Goal: Task Accomplishment & Management: Manage account settings

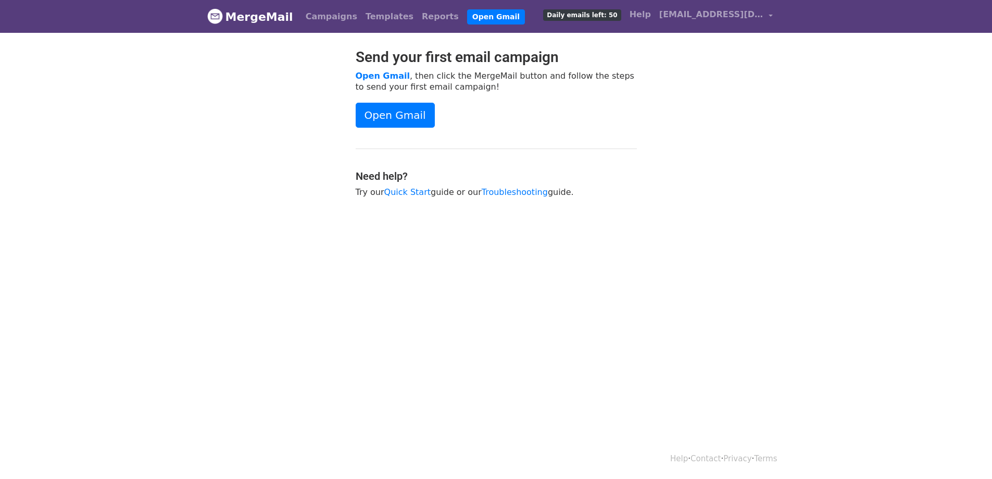
click at [697, 171] on div "Send your first email campaign Open Gmail , then click the MergeMail button and…" at bounding box center [496, 127] width 594 height 159
click at [394, 115] on link "Open Gmail" at bounding box center [395, 115] width 79 height 25
click at [218, 16] on img at bounding box center [215, 16] width 16 height 16
click at [255, 17] on link "MergeMail" at bounding box center [250, 17] width 86 height 22
drag, startPoint x: 0, startPoint y: 0, endPoint x: 737, endPoint y: 97, distance: 743.9
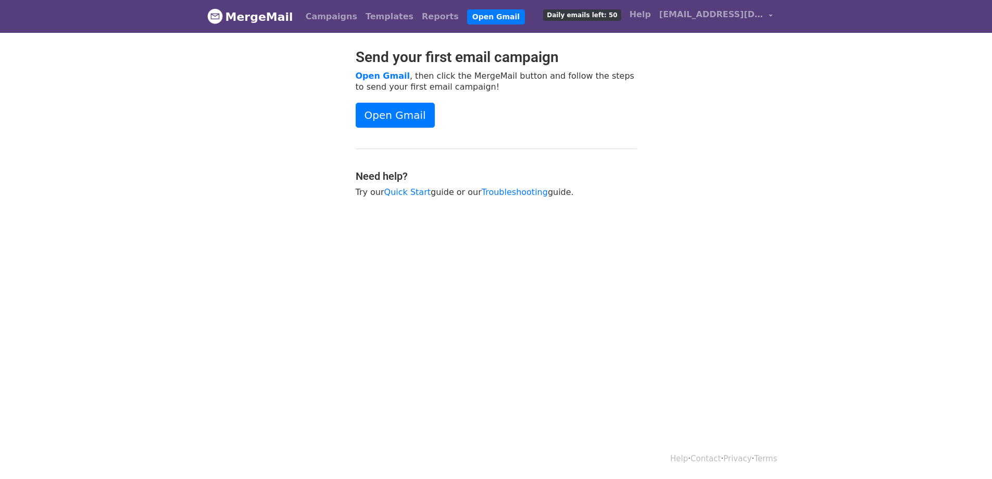
click at [737, 97] on div "Send your first email campaign Open Gmail , then click the MergeMail button and…" at bounding box center [496, 127] width 594 height 159
click at [683, 13] on span "[EMAIL_ADDRESS][DOMAIN_NAME]" at bounding box center [711, 14] width 104 height 12
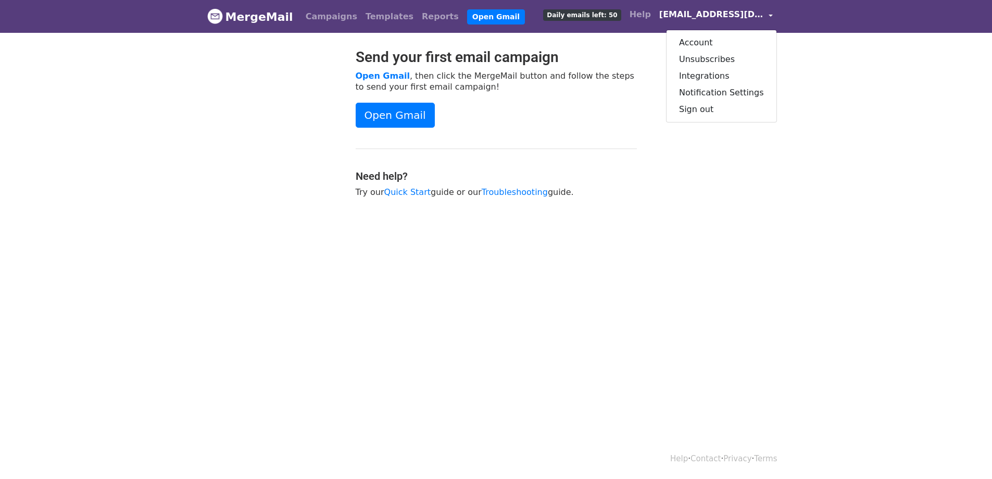
click at [873, 116] on body "MergeMail Campaigns Templates Reports Open Gmail Daily emails left: 50 Help lls…" at bounding box center [496, 124] width 992 height 249
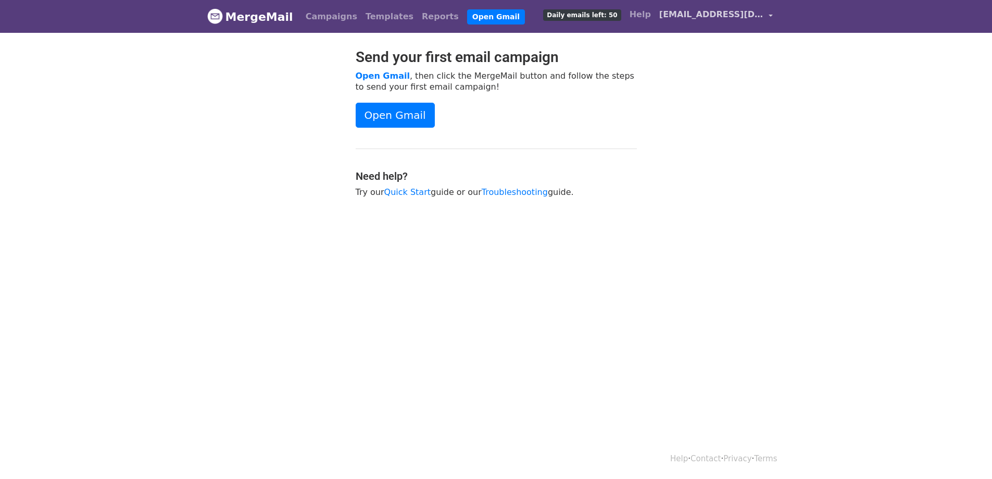
click at [757, 16] on span "[EMAIL_ADDRESS][DOMAIN_NAME]" at bounding box center [711, 14] width 104 height 12
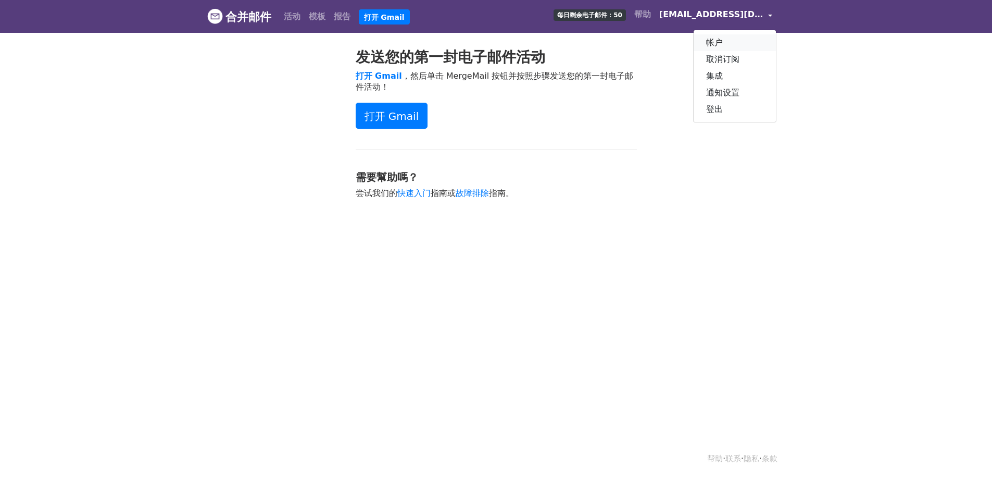
click at [722, 39] on font "帐户" at bounding box center [714, 42] width 17 height 10
